Goal: Information Seeking & Learning: Learn about a topic

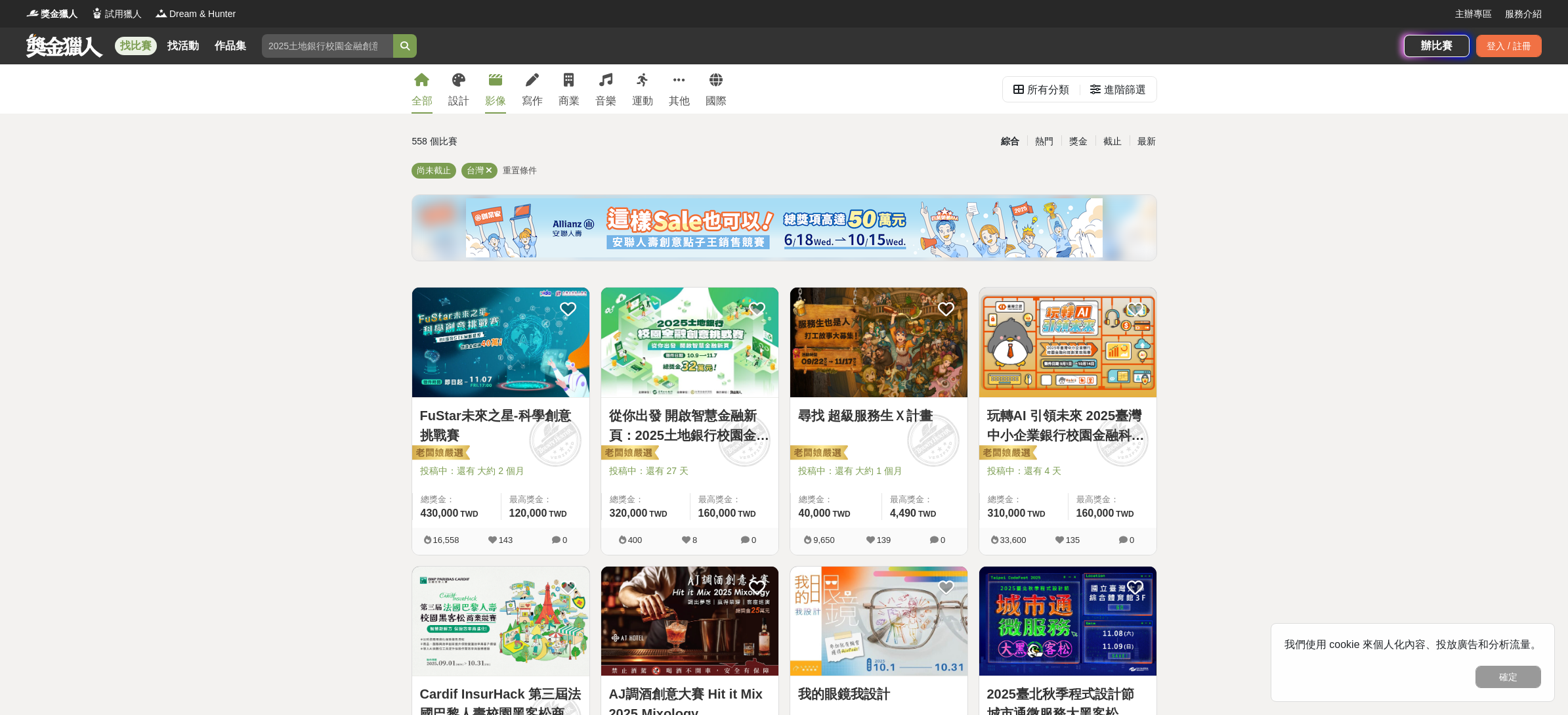
click at [494, 90] on link "影像" at bounding box center [496, 89] width 21 height 50
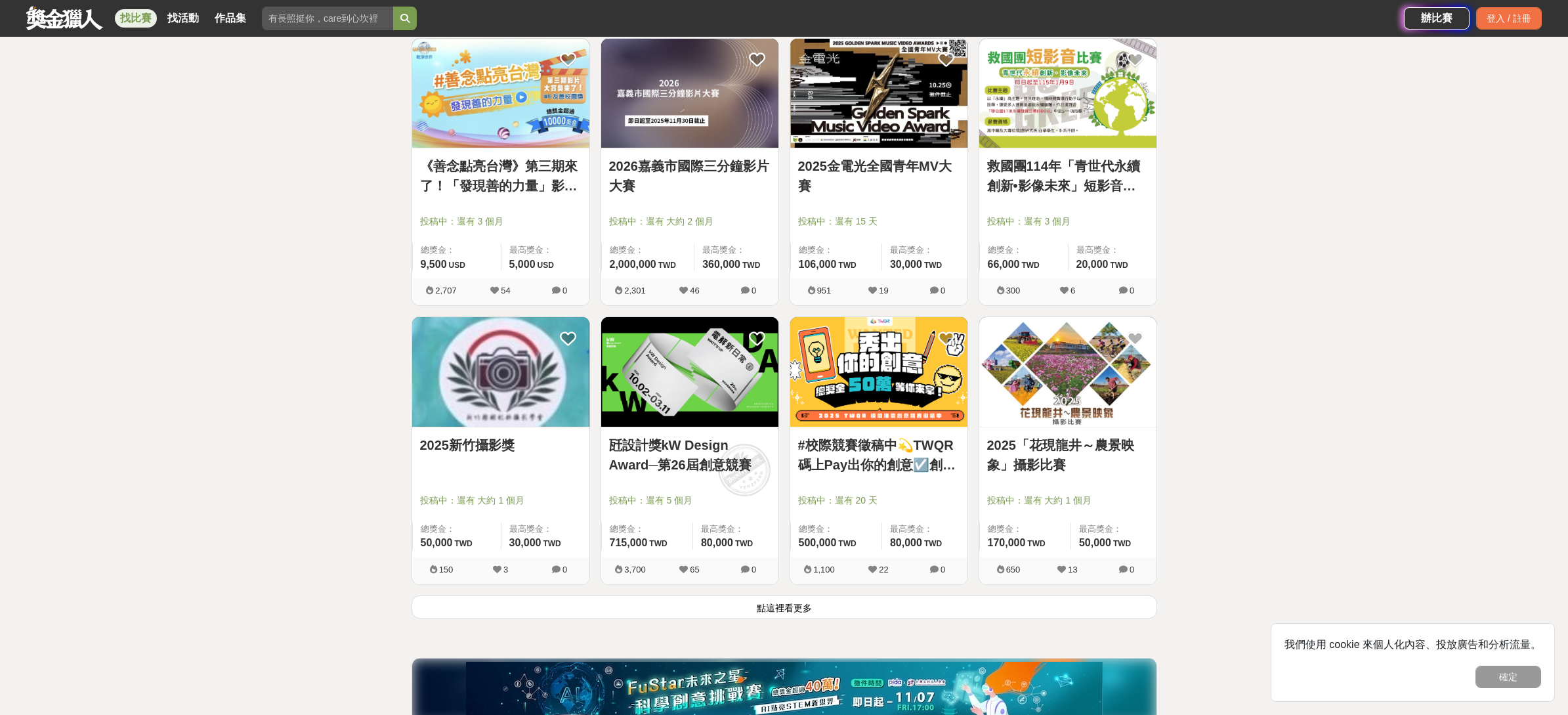
scroll to position [1429, 0]
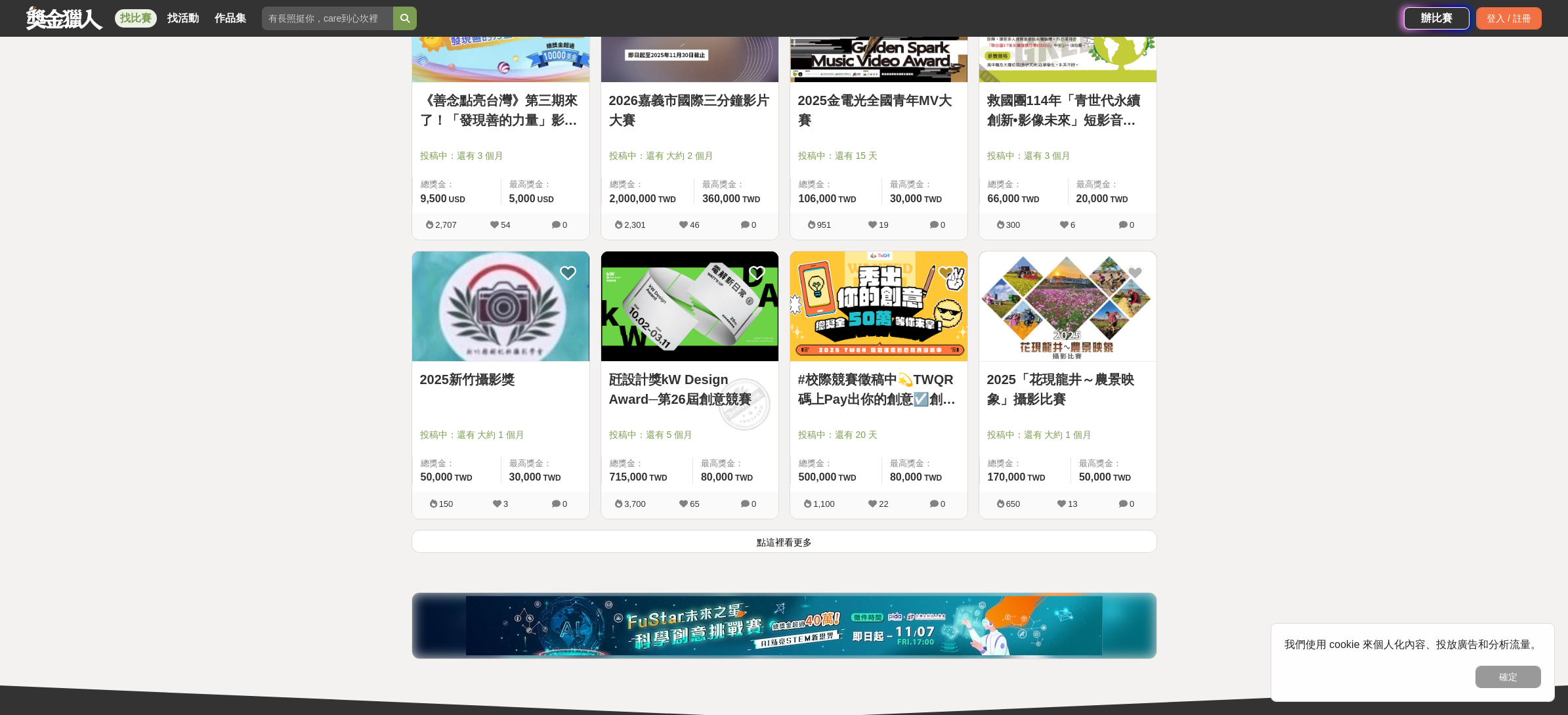
click at [901, 539] on button "點這裡看更多" at bounding box center [784, 541] width 745 height 23
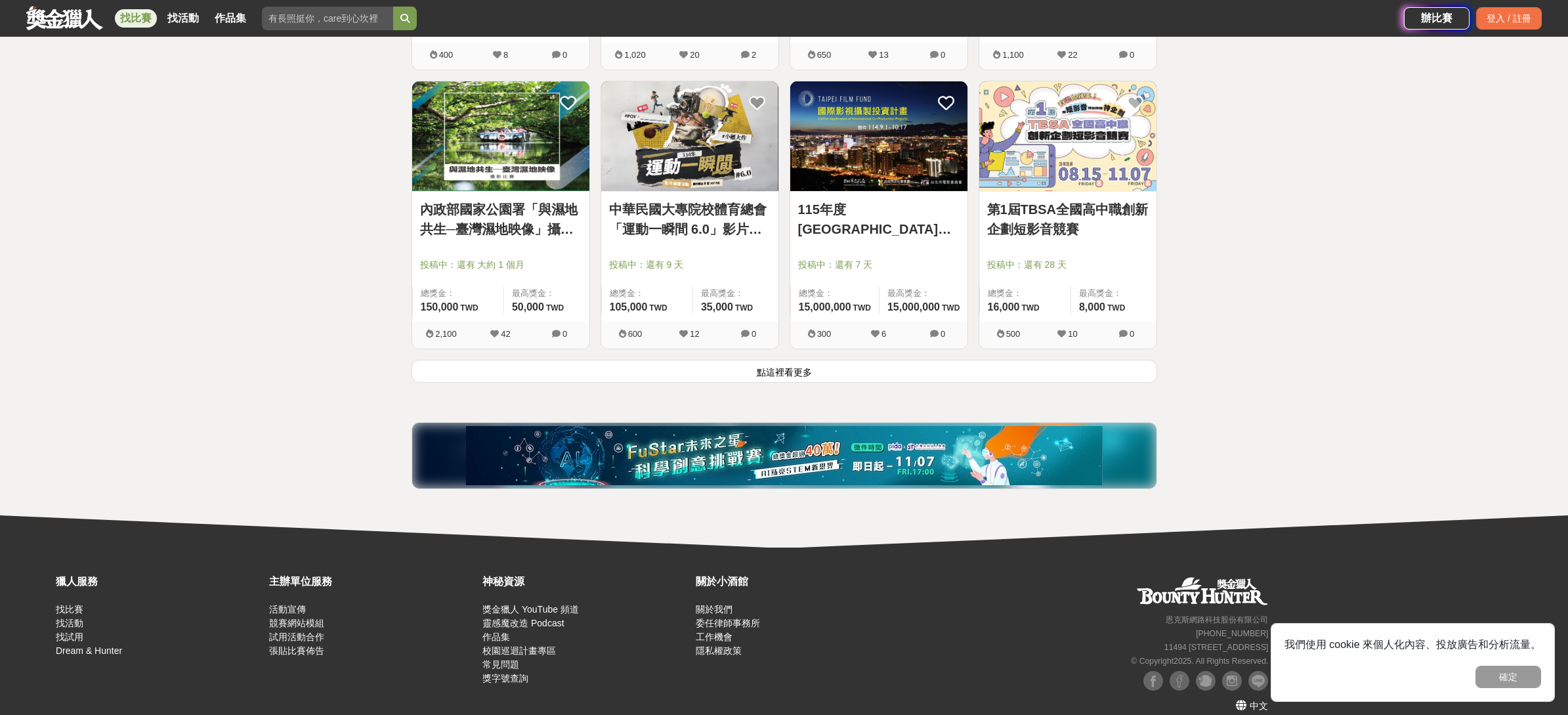
scroll to position [3287, 0]
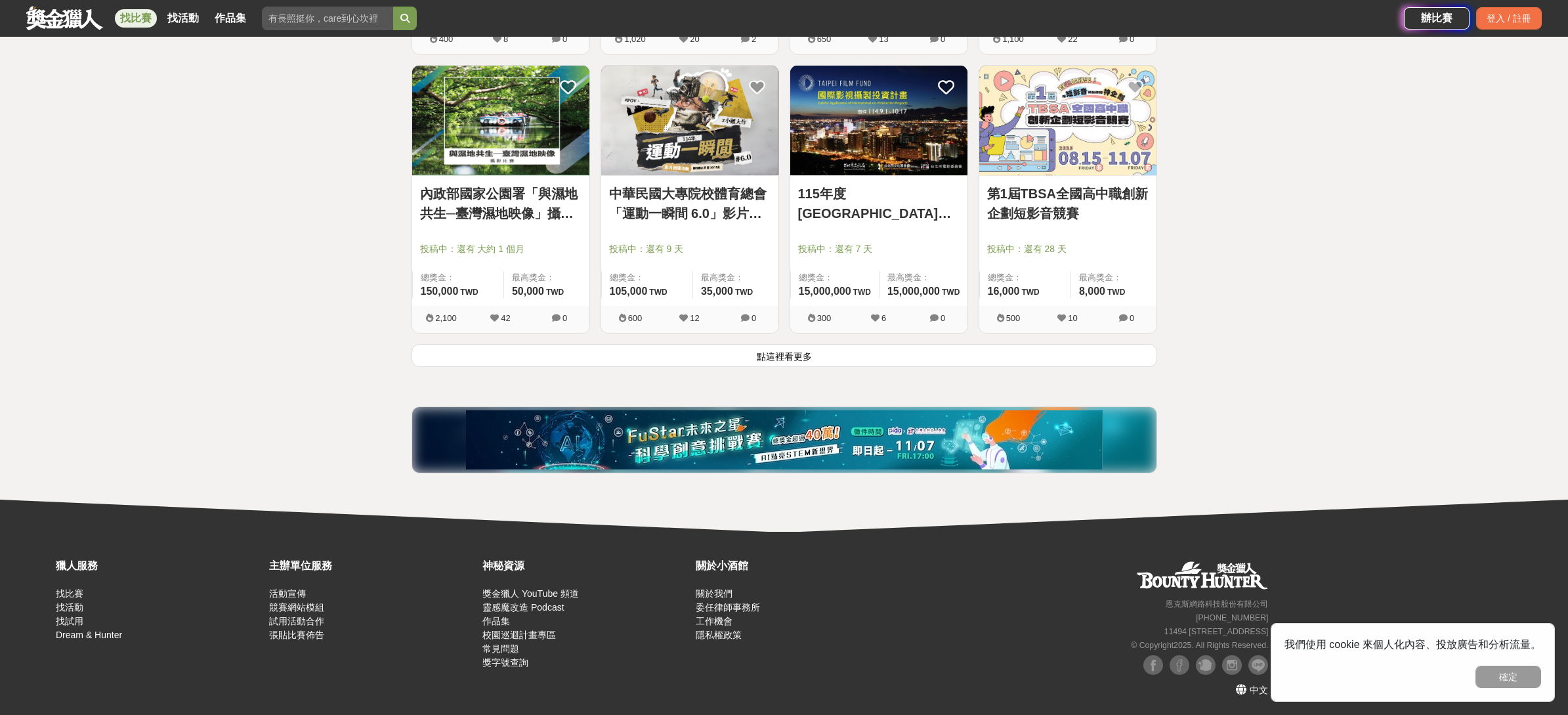
click at [848, 355] on button "點這裡看更多" at bounding box center [784, 355] width 745 height 23
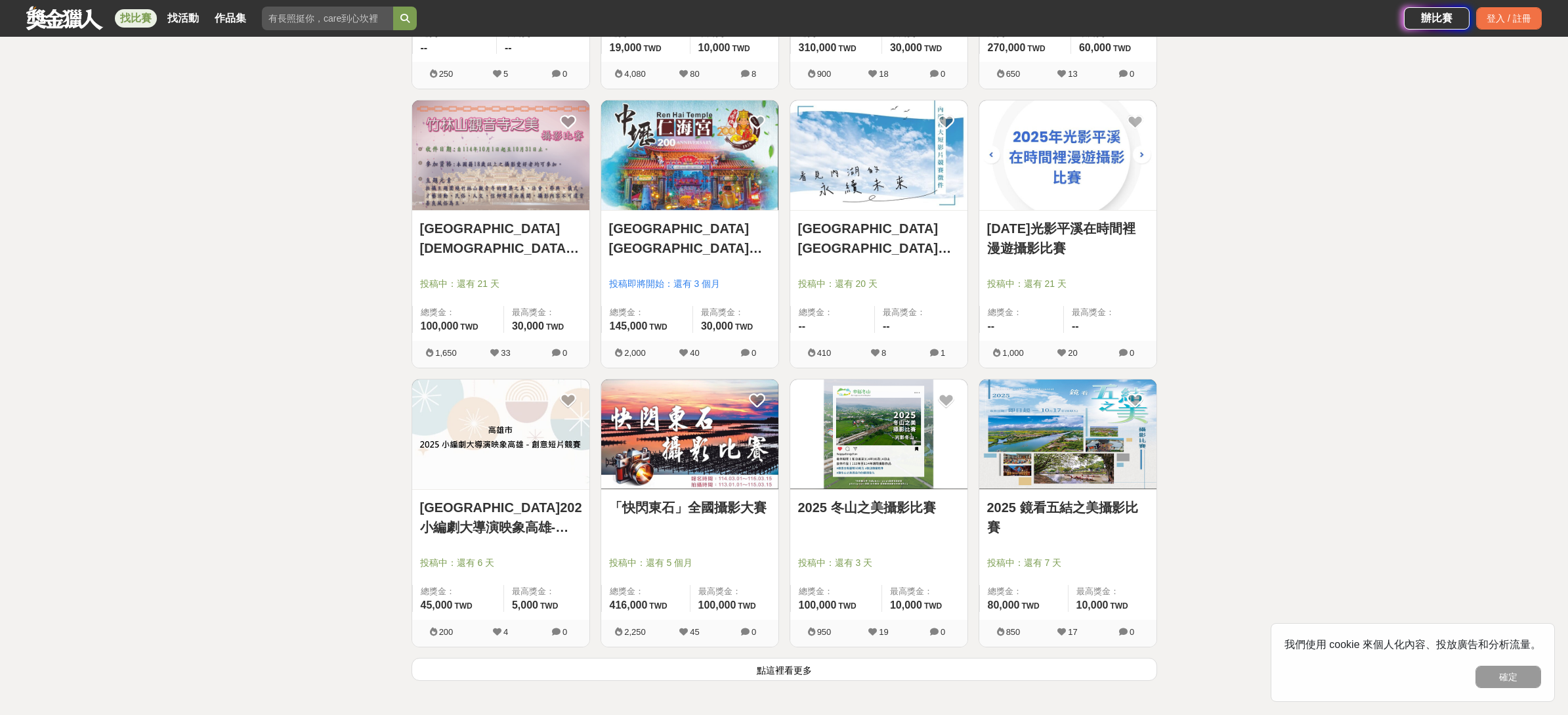
scroll to position [4641, 0]
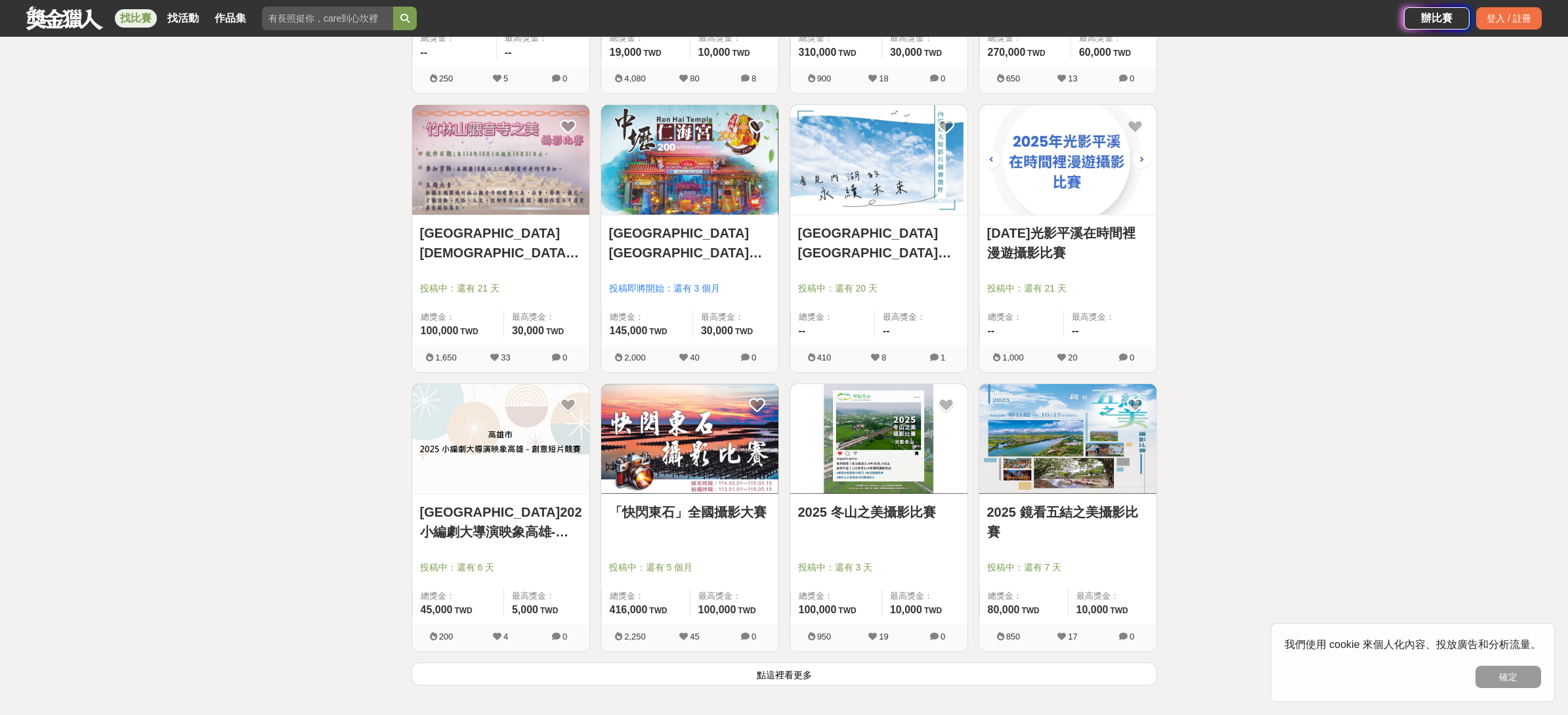
click at [718, 513] on link "「快閃東石」全國攝影大賽" at bounding box center [689, 512] width 162 height 20
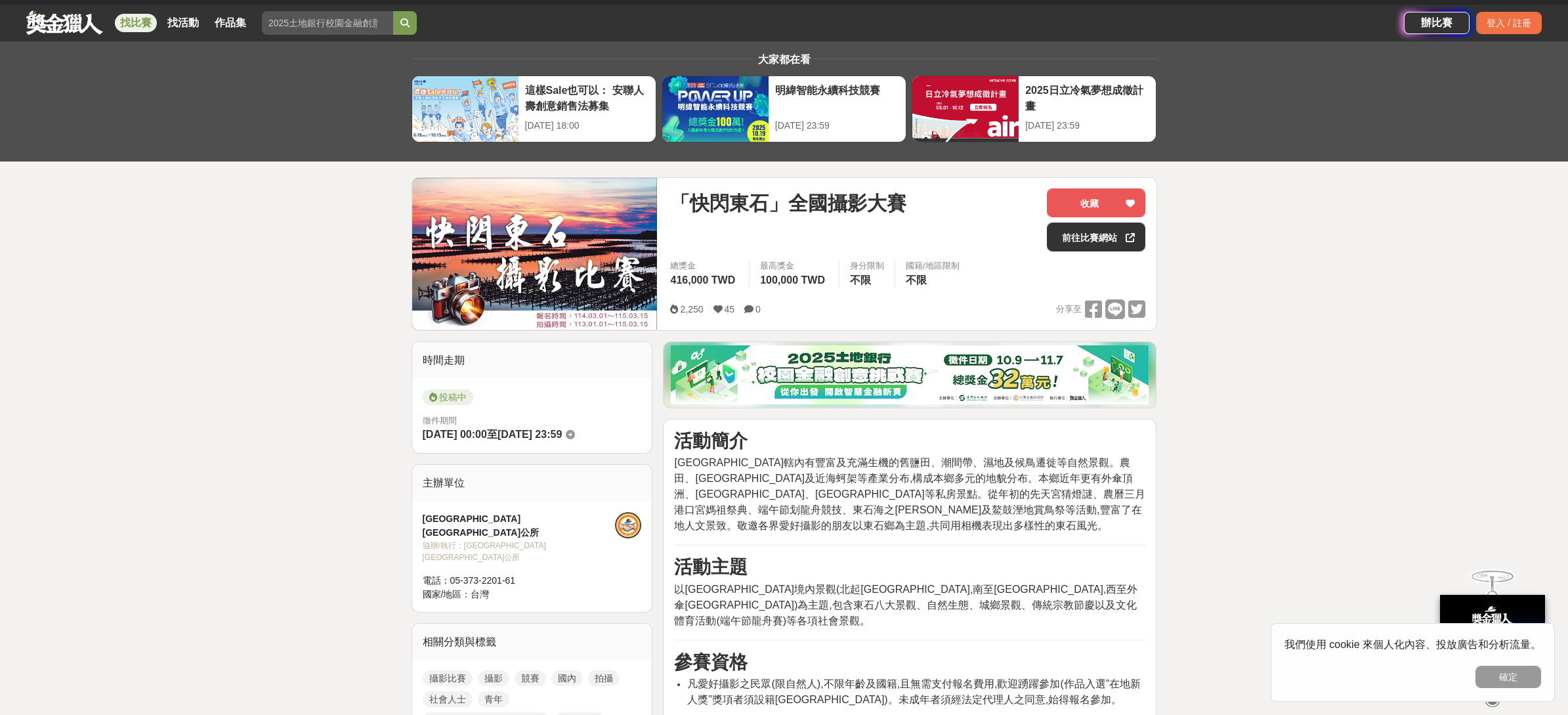
scroll to position [21, 0]
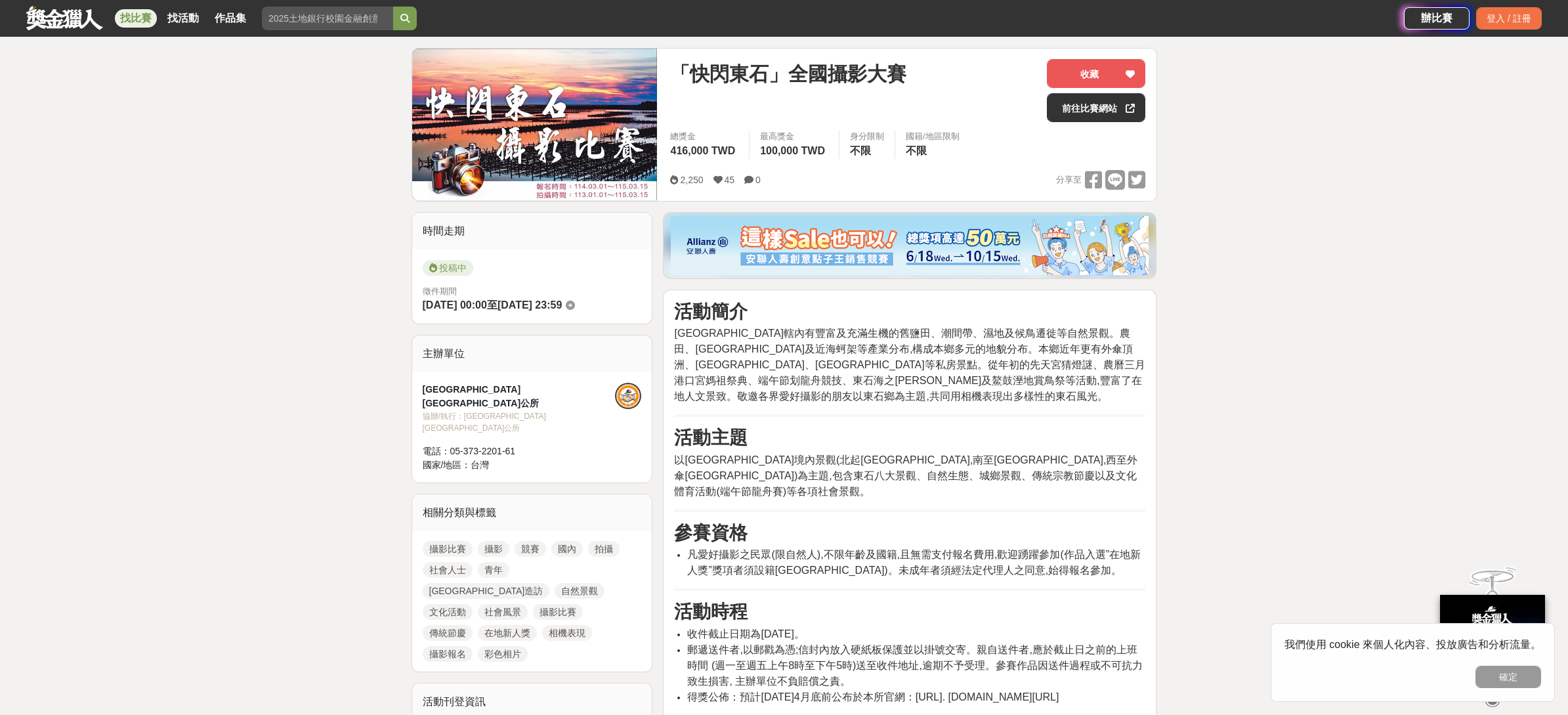
scroll to position [364, 0]
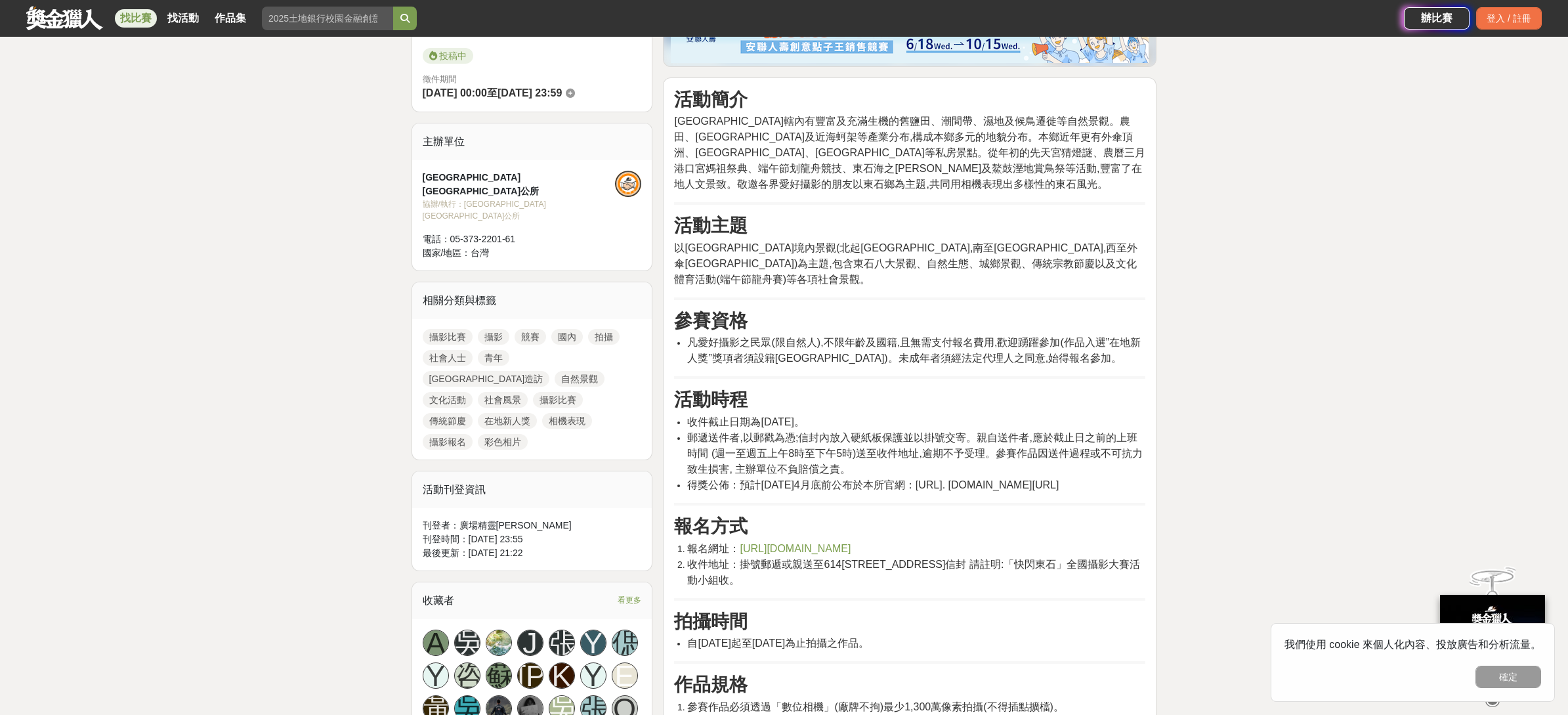
click at [439, 329] on link "攝影比賽" at bounding box center [447, 336] width 50 height 15
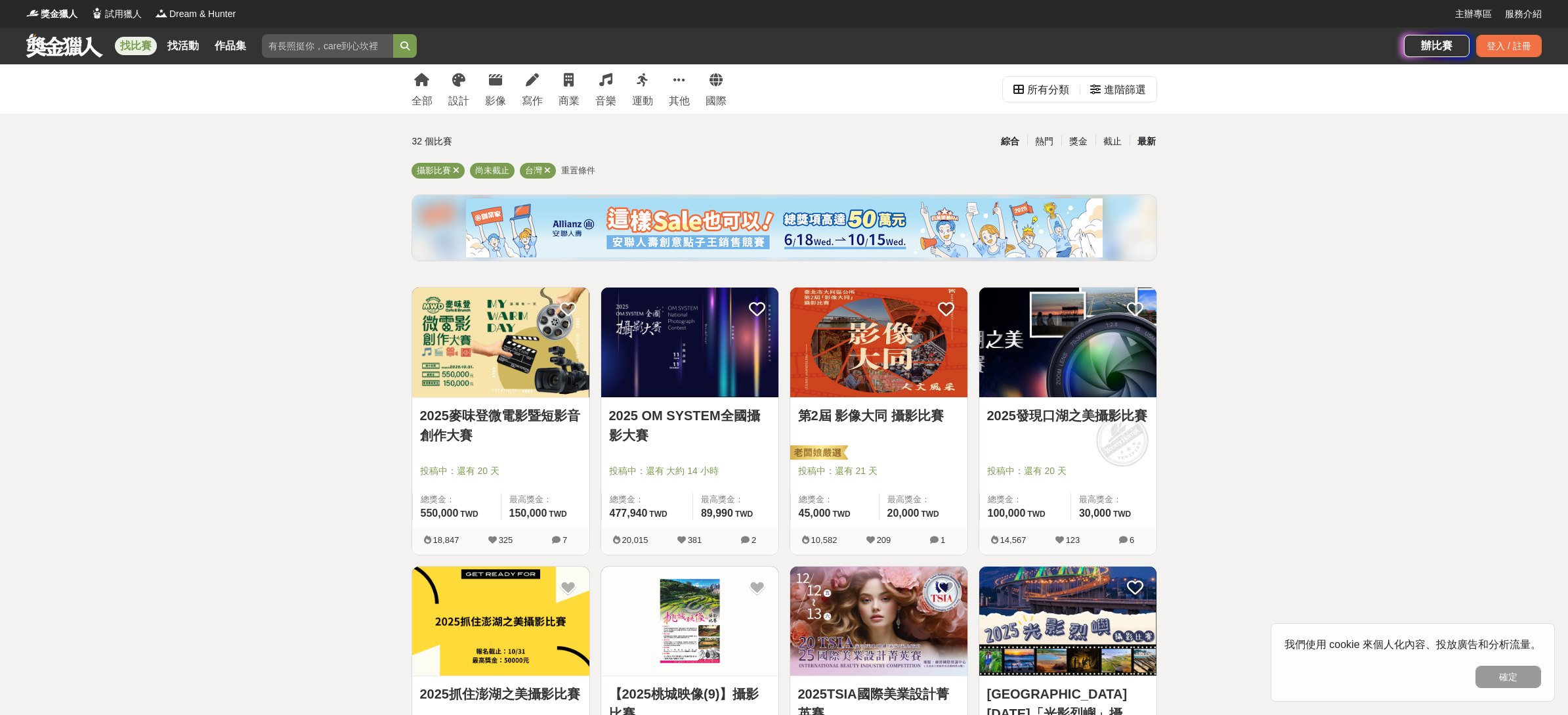
click at [1147, 143] on div "最新" at bounding box center [1147, 141] width 34 height 23
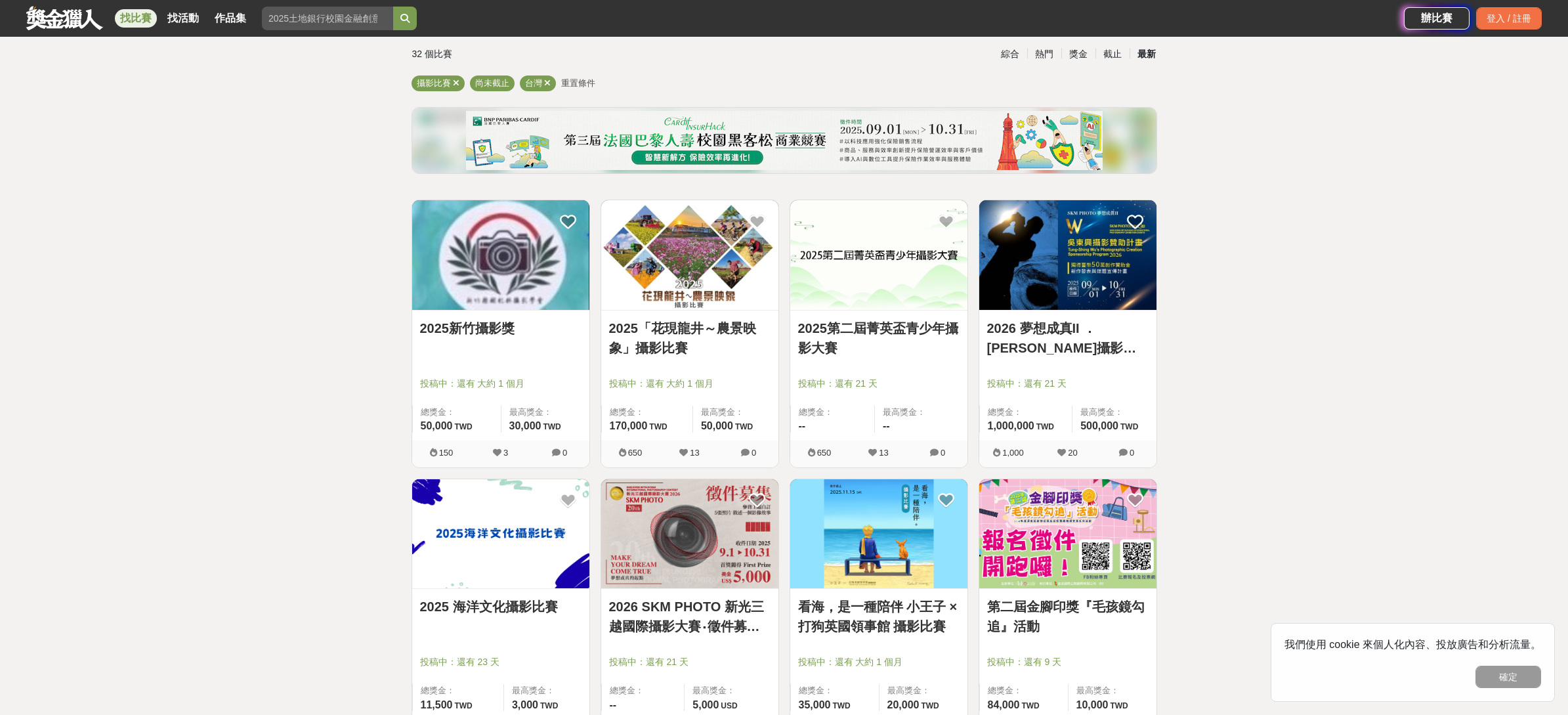
scroll to position [101, 0]
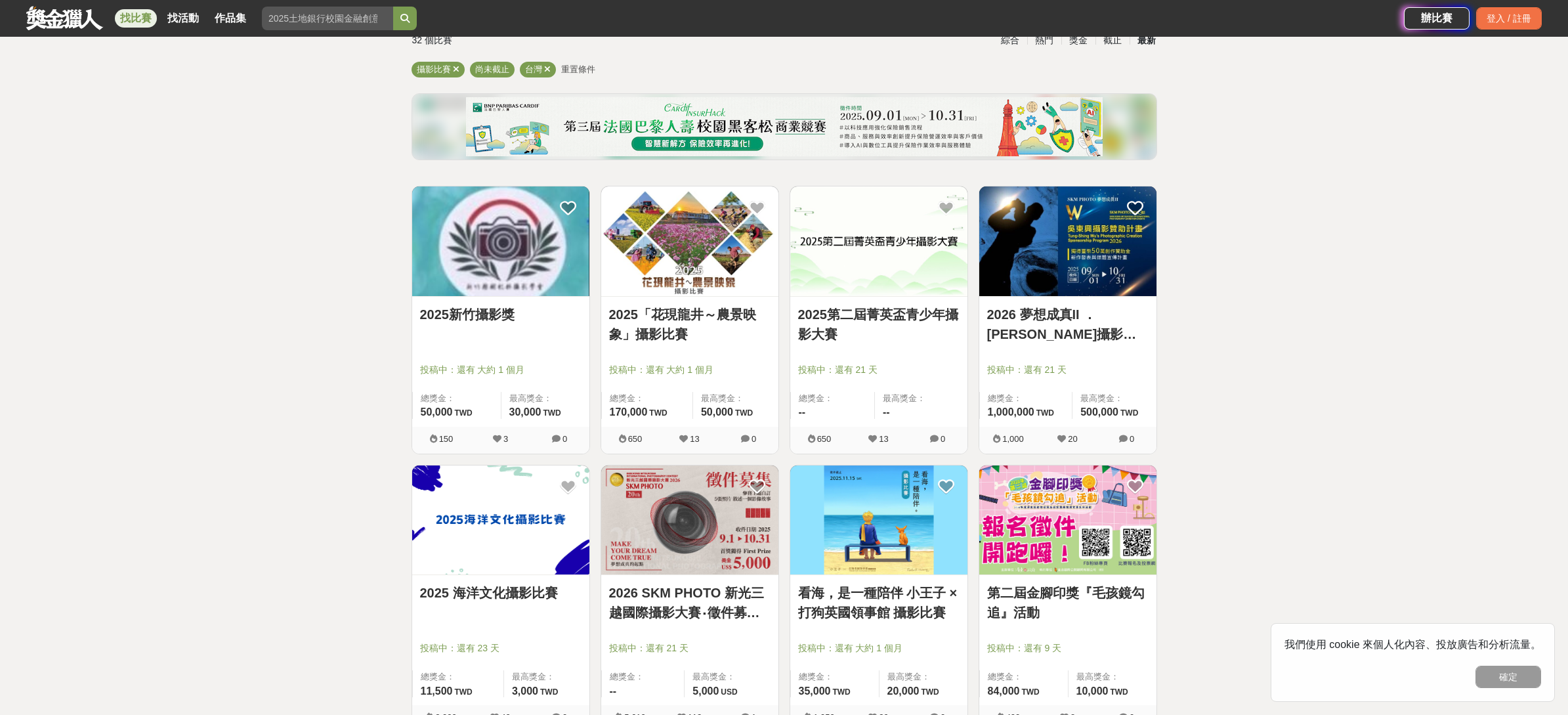
click at [710, 323] on link "2025「花現龍井～農景映象」攝影比賽" at bounding box center [689, 324] width 162 height 39
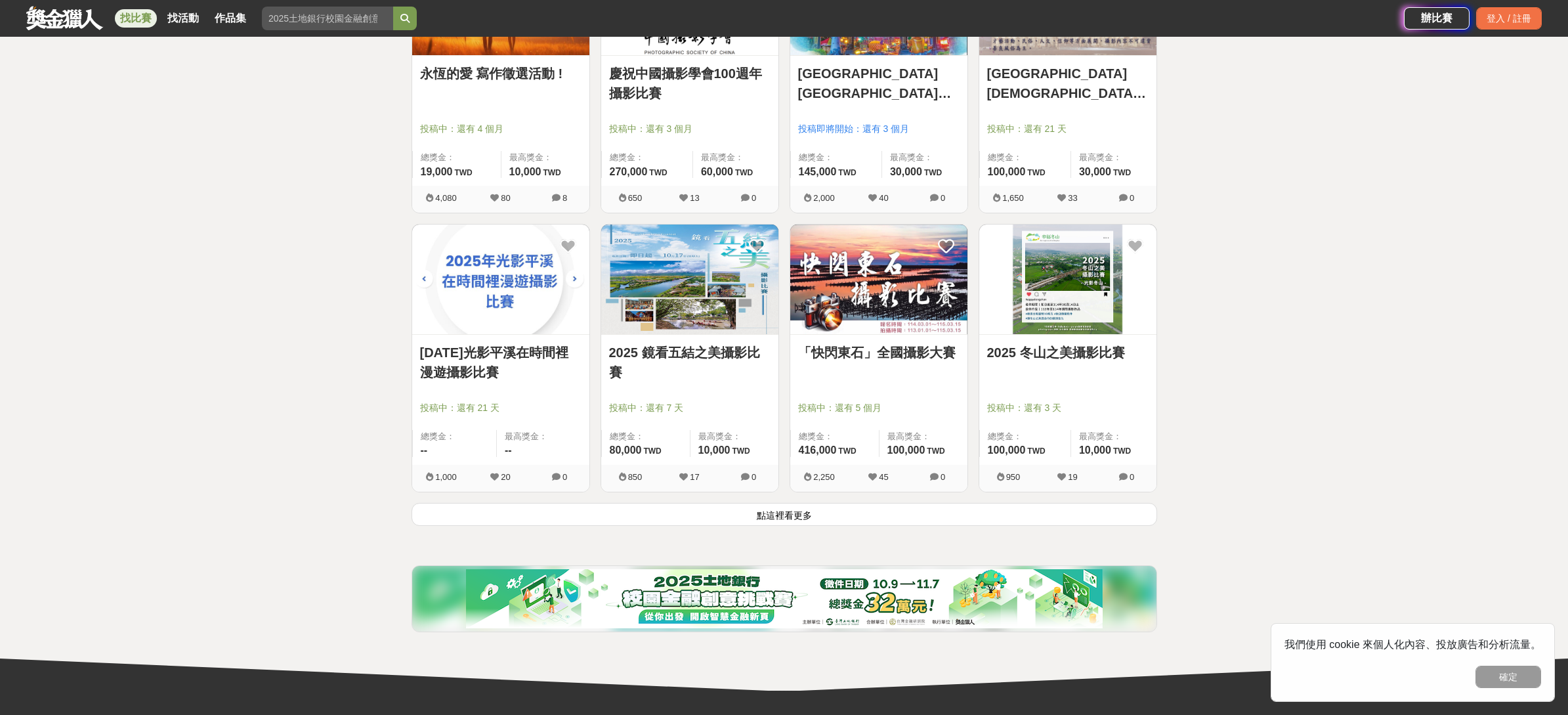
scroll to position [1446, 0]
